Goal: Task Accomplishment & Management: Manage account settings

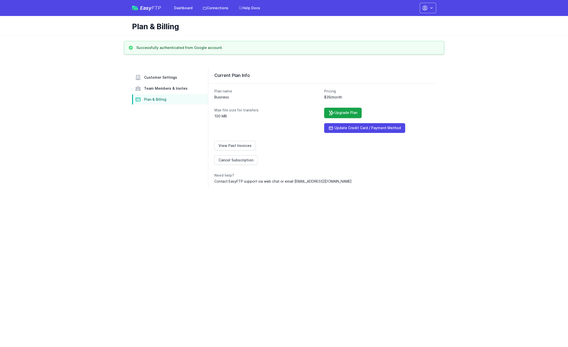
click at [135, 8] on img at bounding box center [135, 8] width 6 height 5
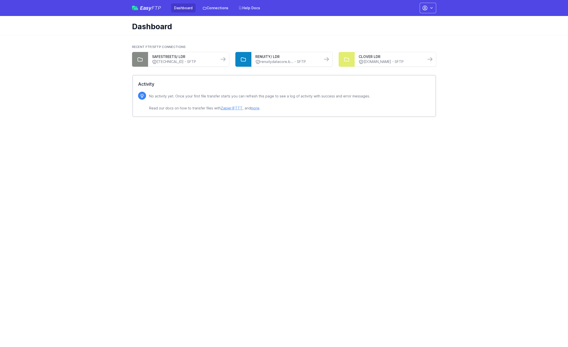
click at [437, 97] on div "Recent FTP/SFTP Connections SAFESTREETS/ LDR [TECHNICAL_ID] - SFTP RENUITY/ LDR…" at bounding box center [284, 81] width 320 height 92
click at [340, 127] on html "Easy FTP Dashboard Connections Help Docs Account Settings Your Profile Contact …" at bounding box center [284, 63] width 568 height 127
